Goal: Transaction & Acquisition: Download file/media

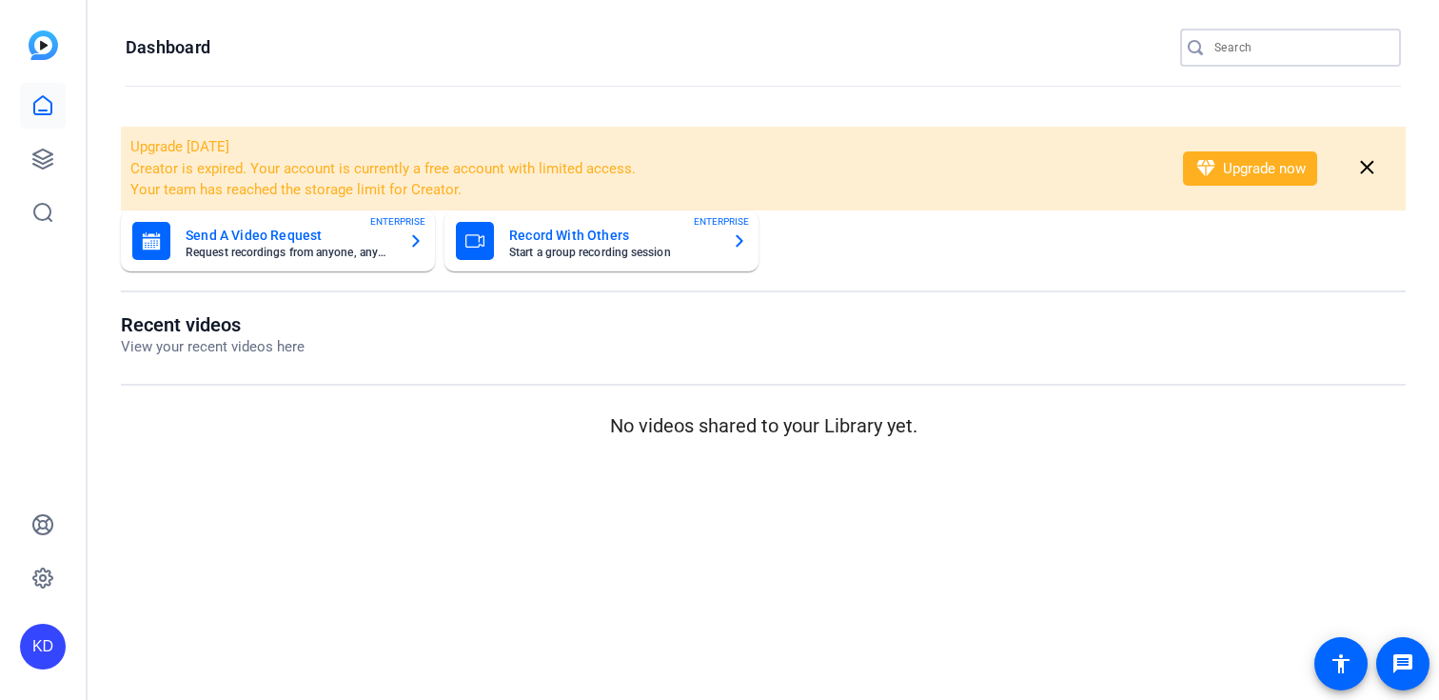
click at [1308, 54] on input "Search" at bounding box center [1300, 47] width 171 height 23
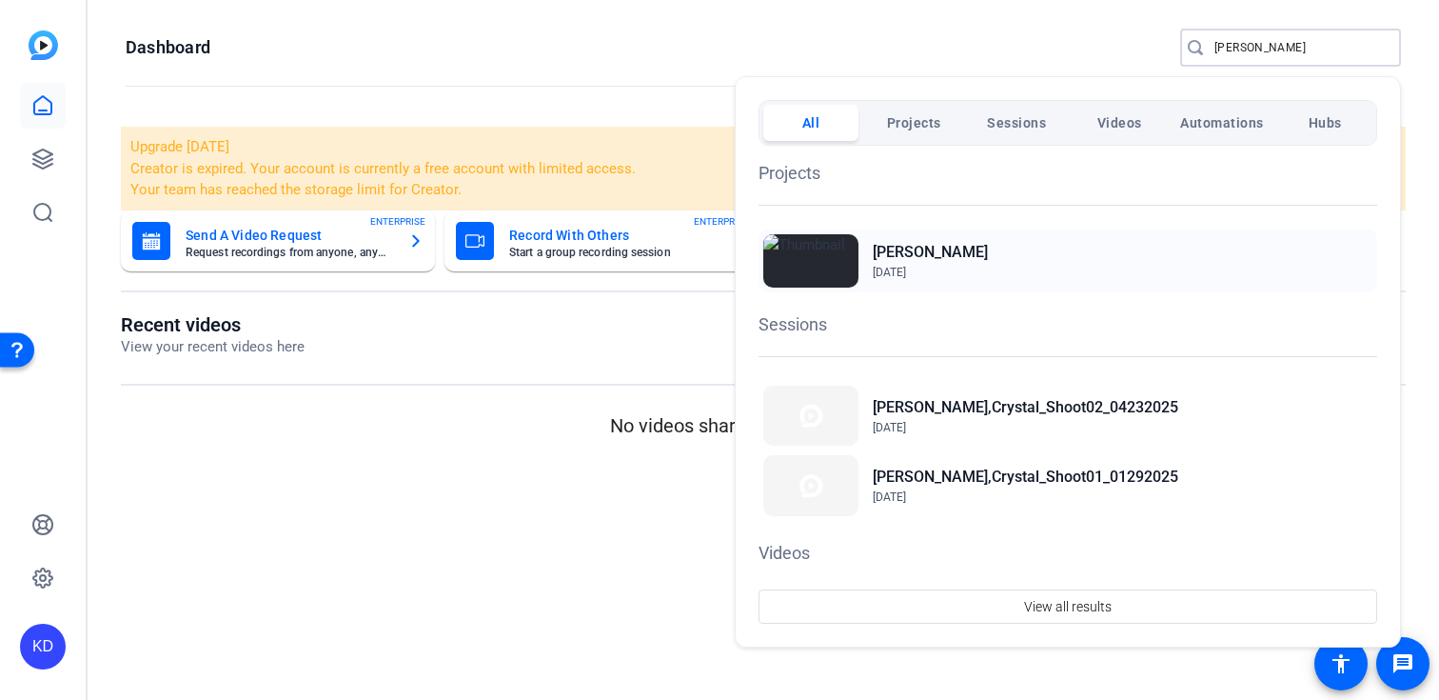
type input "[PERSON_NAME]"
click at [980, 244] on h2 "[PERSON_NAME]" at bounding box center [930, 252] width 115 height 23
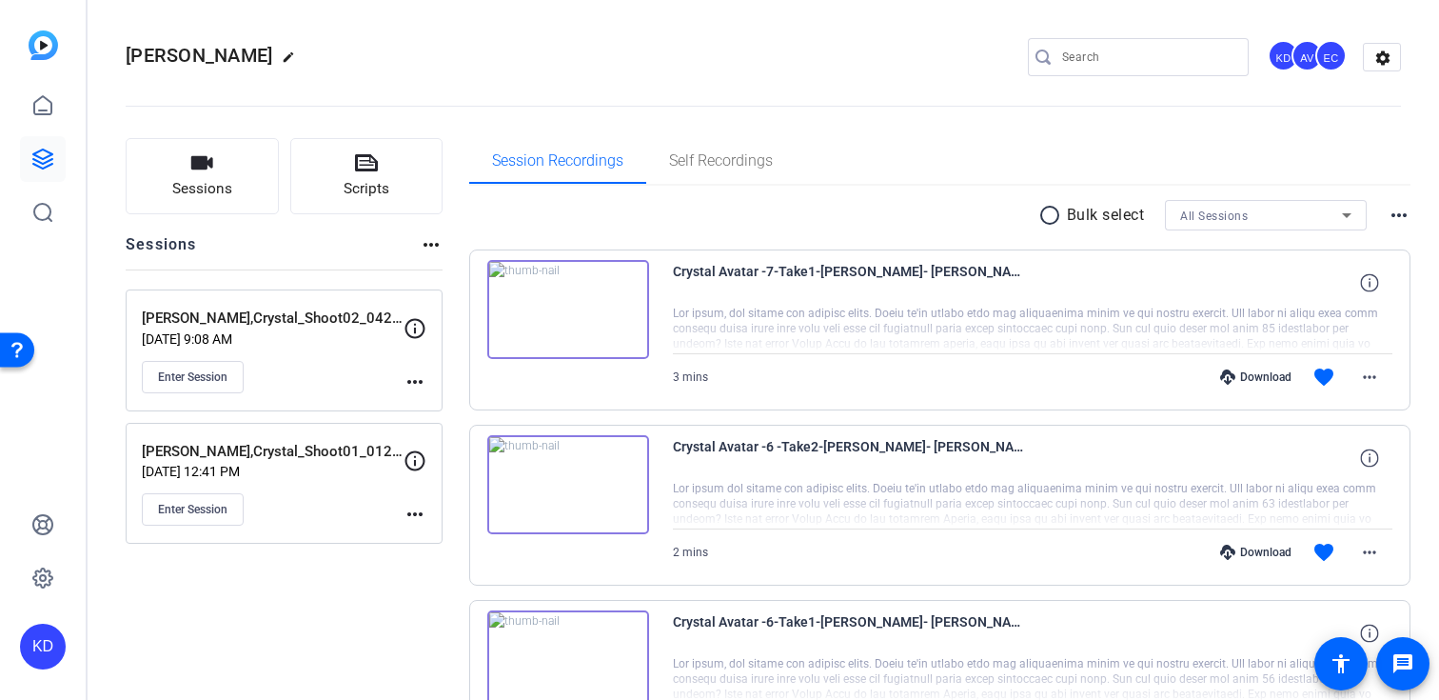
click at [325, 390] on div "Enter Session" at bounding box center [273, 377] width 262 height 32
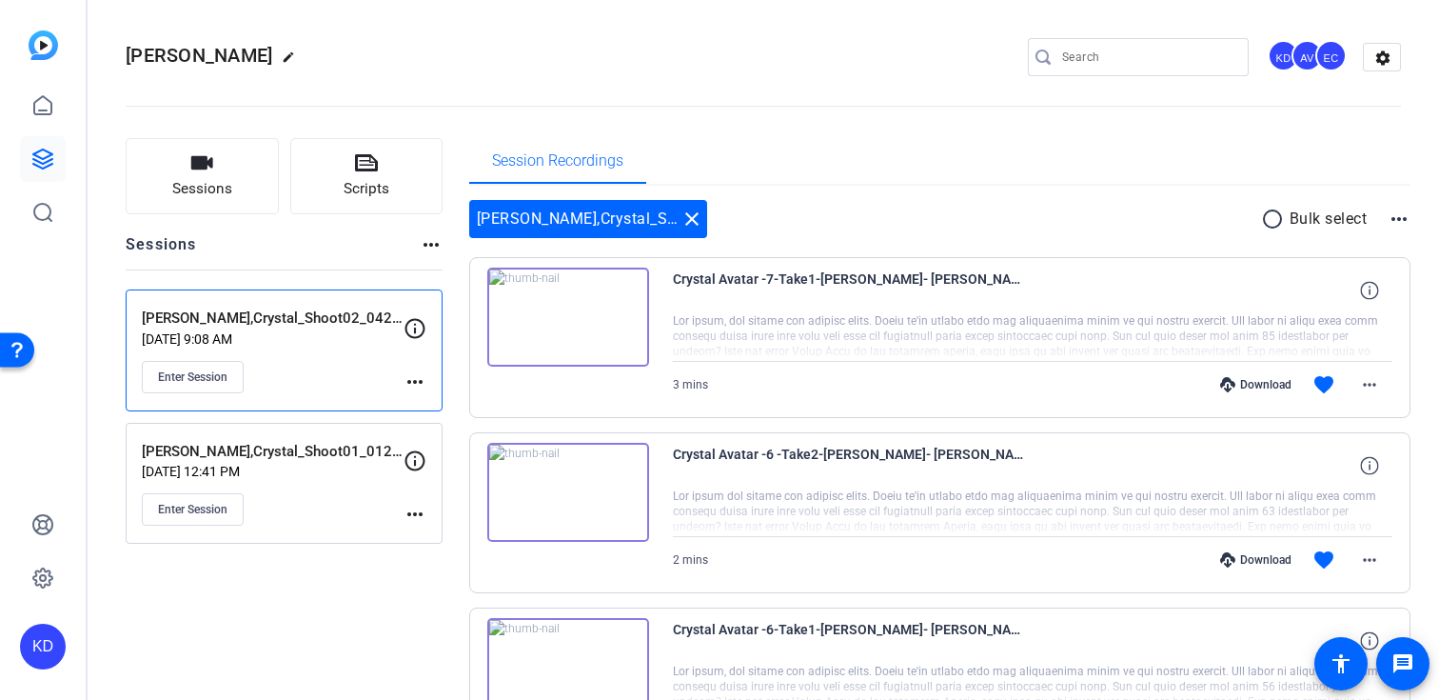
click at [1252, 383] on div "Download" at bounding box center [1256, 384] width 90 height 15
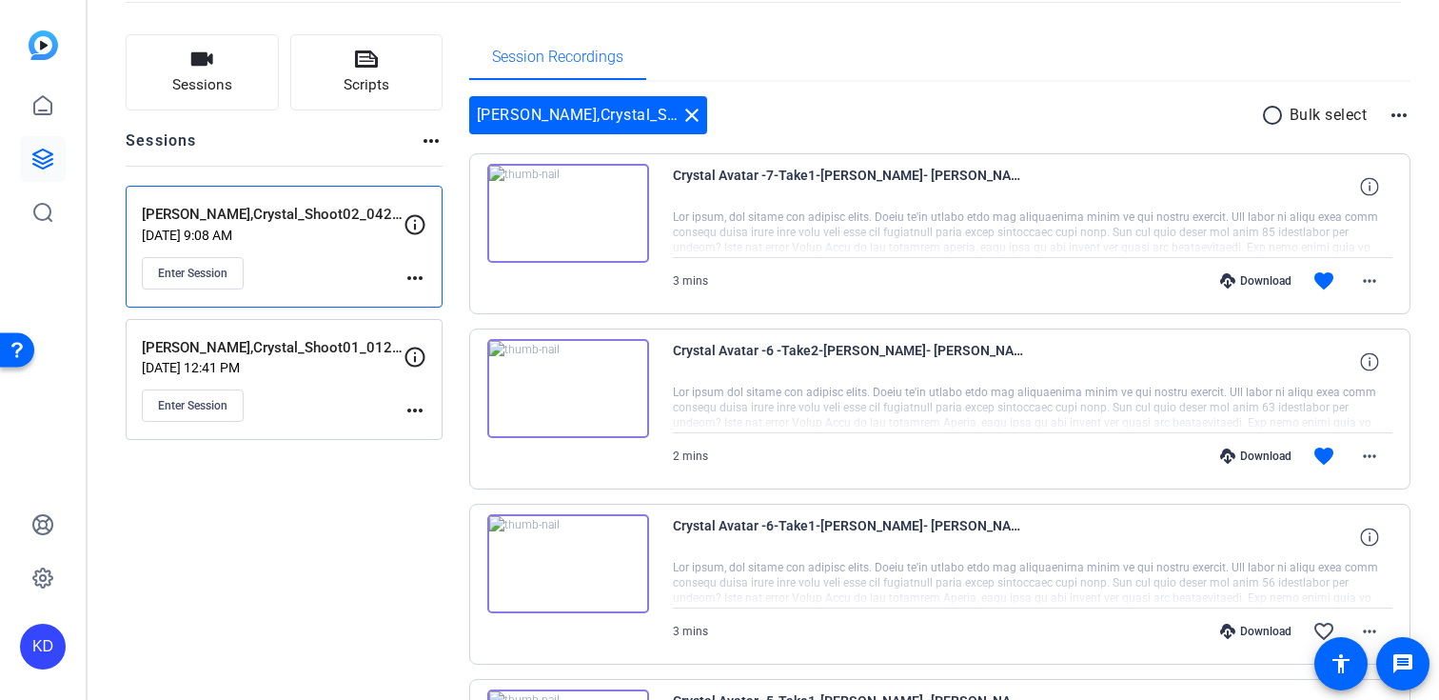
scroll to position [160, 0]
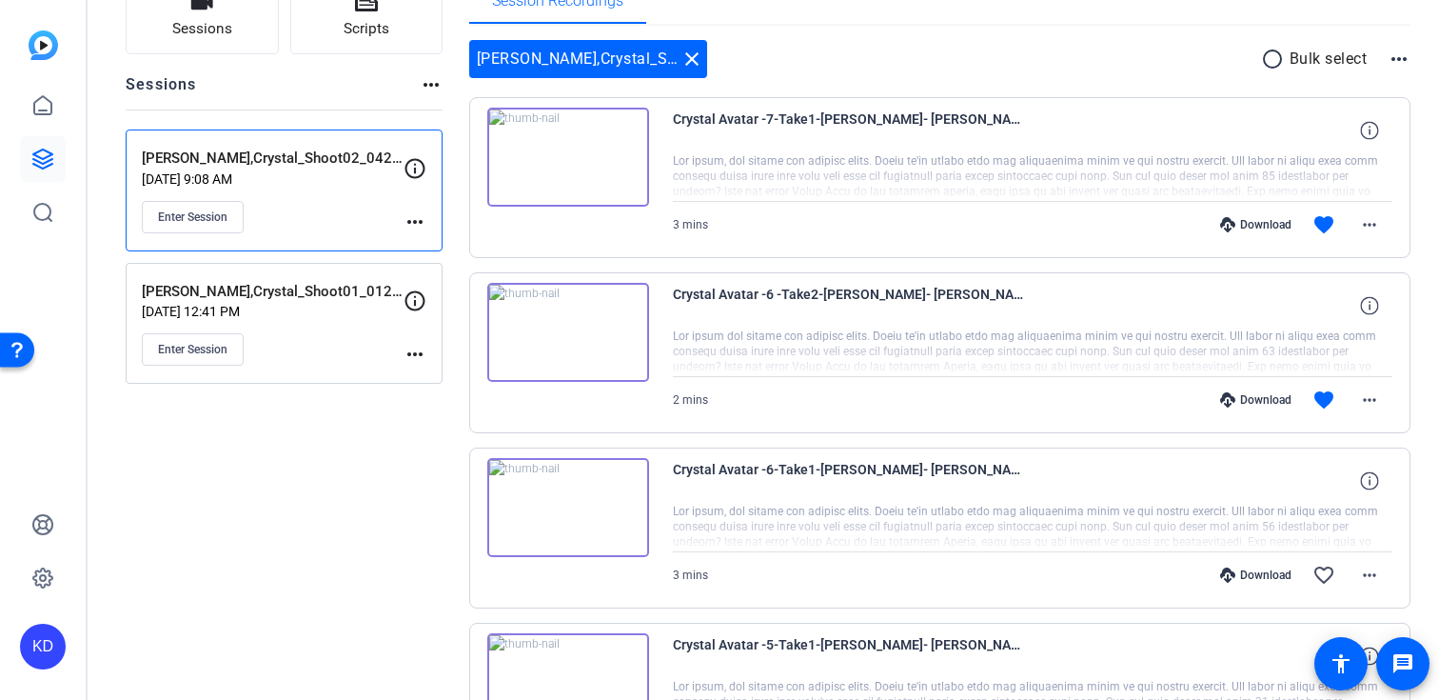
click at [1256, 400] on div "Download" at bounding box center [1256, 399] width 90 height 15
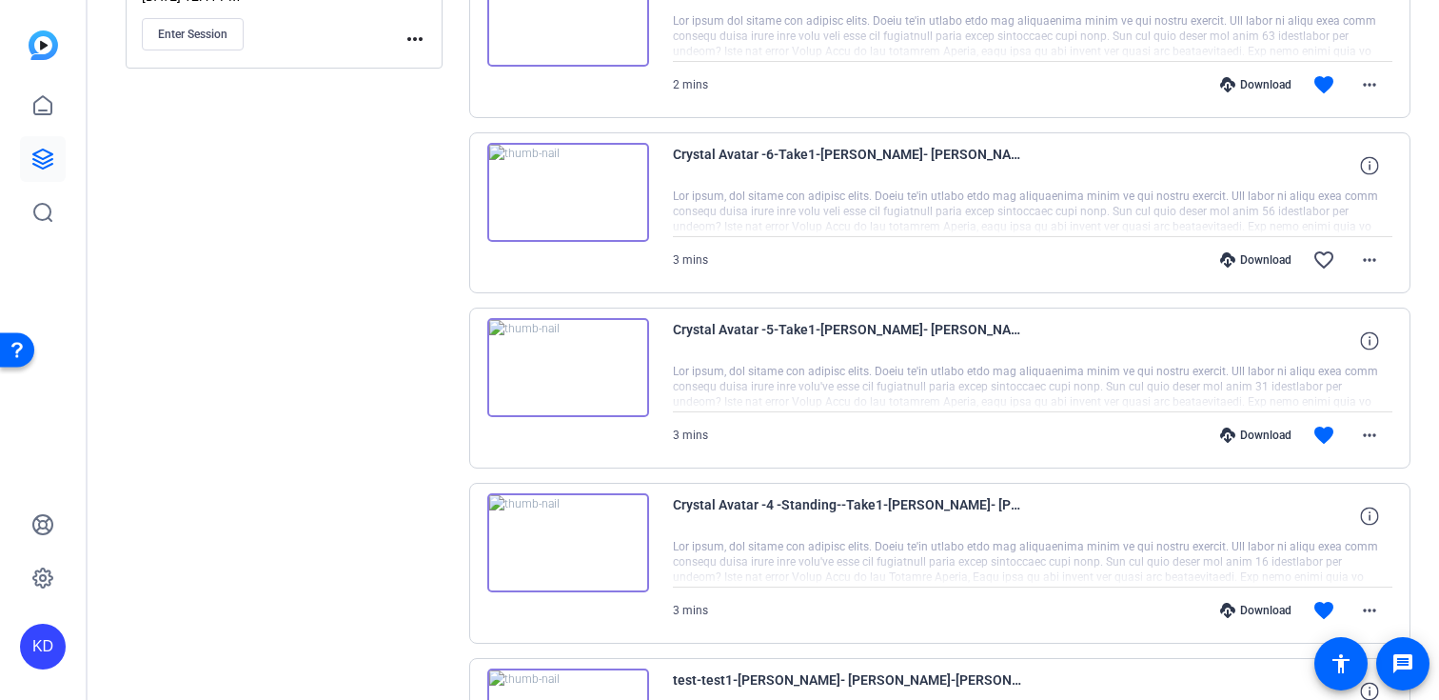
scroll to position [498, 0]
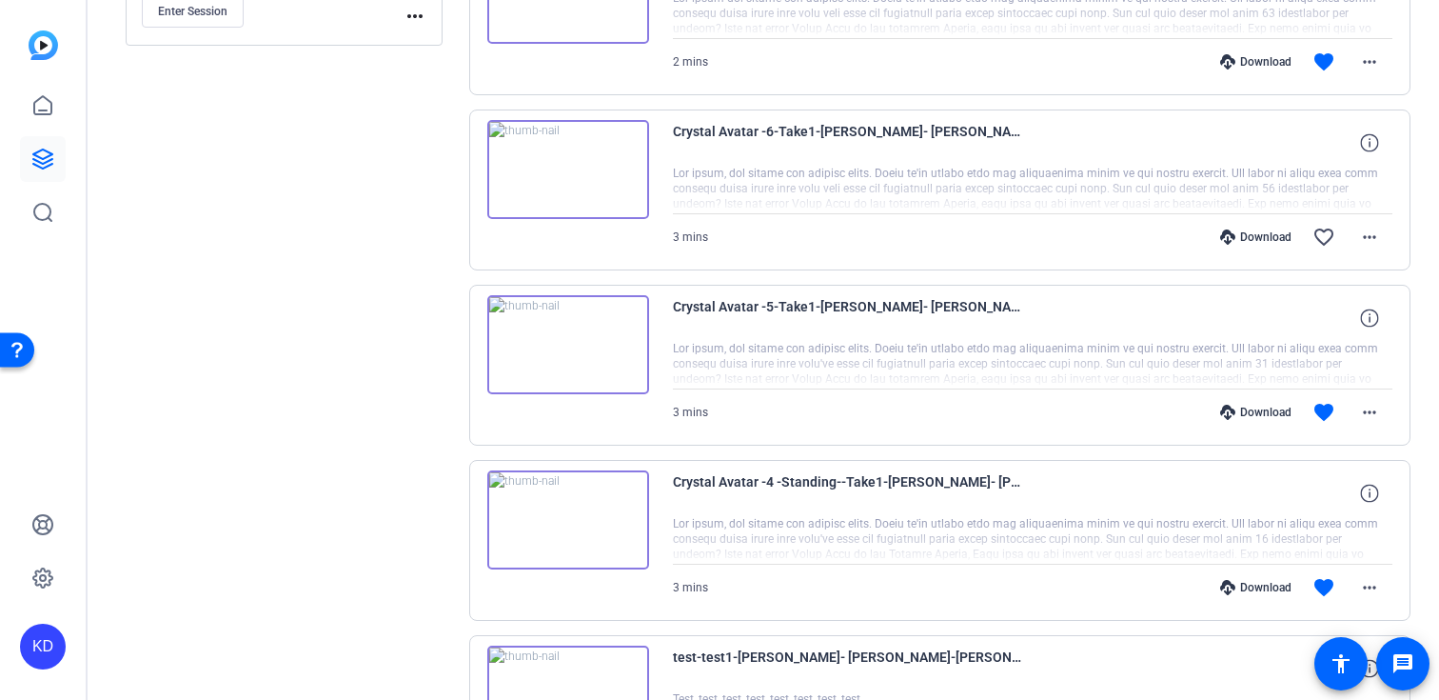
click at [1272, 412] on div "Download" at bounding box center [1256, 412] width 90 height 15
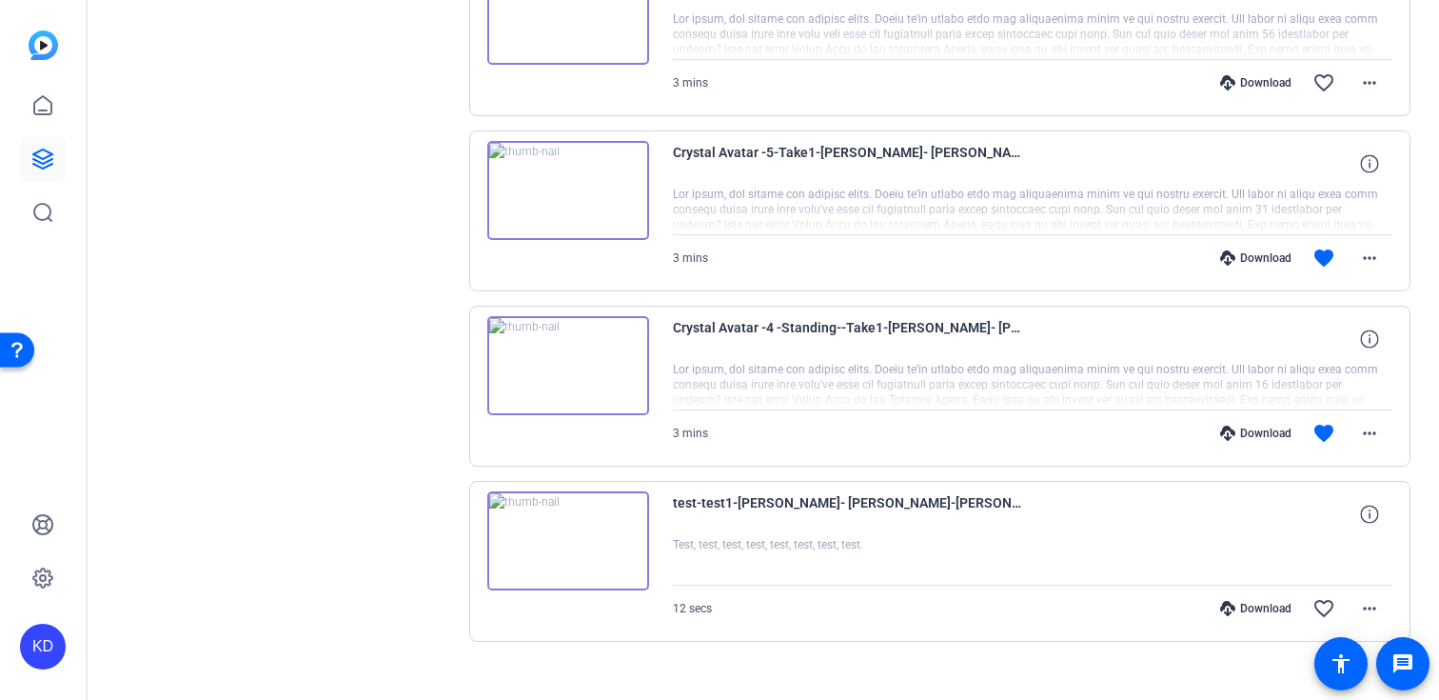
scroll to position [658, 0]
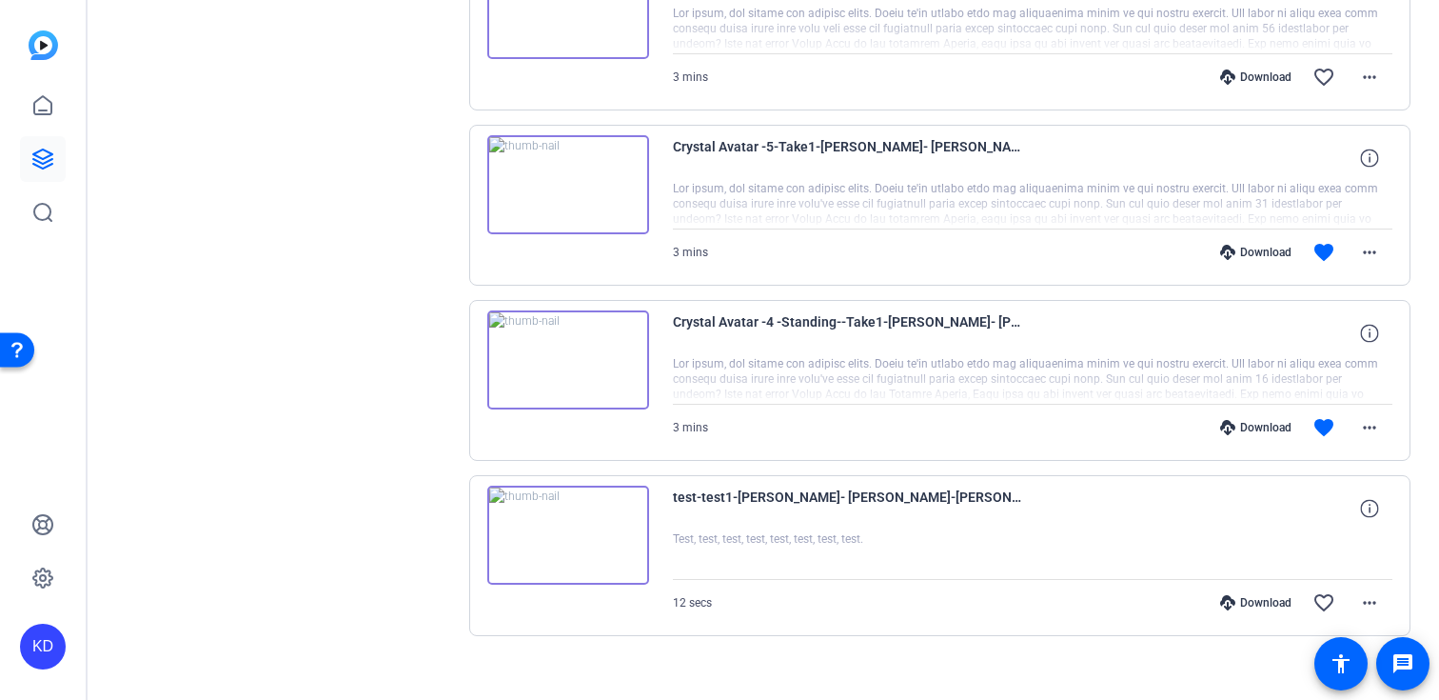
click at [1263, 427] on div "Download" at bounding box center [1256, 427] width 90 height 15
